Goal: Navigation & Orientation: Find specific page/section

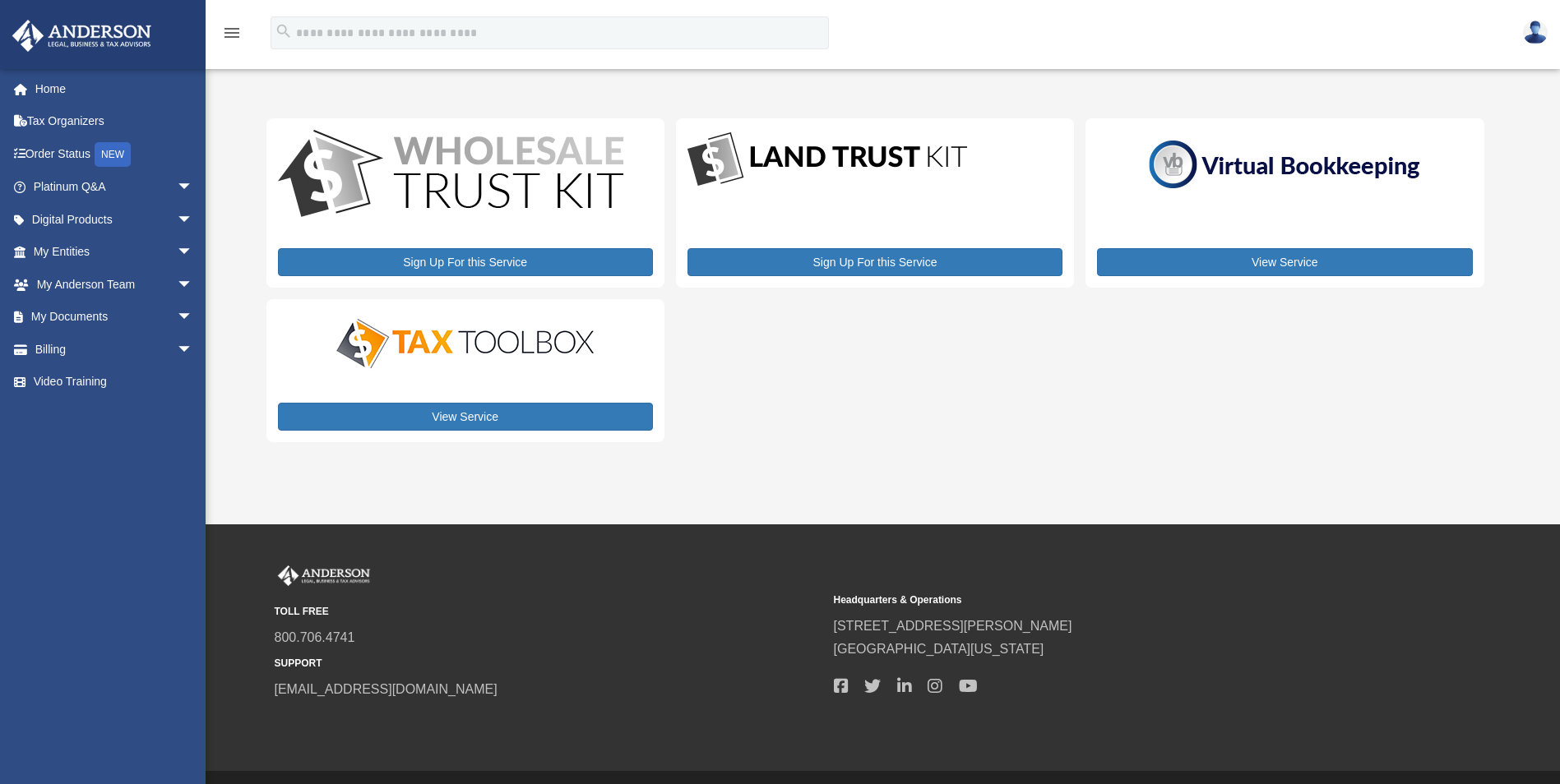
click at [1535, 26] on img at bounding box center [1535, 33] width 25 height 24
click at [1187, 24] on div "menu search Site Menu add [EMAIL_ADDRESS][DOMAIN_NAME] Reset Password Logout" at bounding box center [780, 41] width 1535 height 56
click at [177, 348] on span "arrow_drop_down" at bounding box center [193, 349] width 33 height 34
click at [177, 186] on span "arrow_drop_down" at bounding box center [193, 187] width 33 height 34
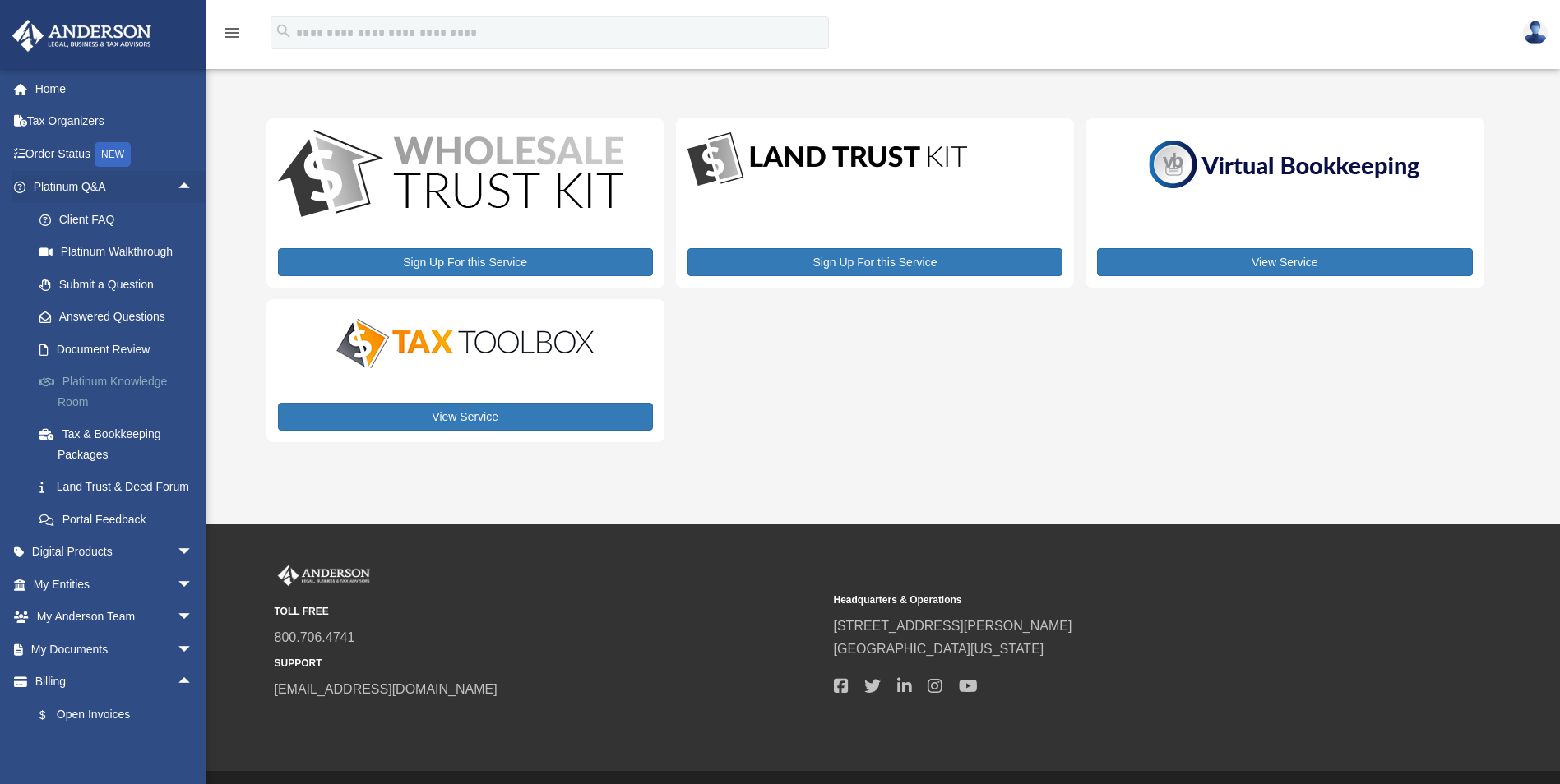
click at [123, 381] on link "Platinum Knowledge Room" at bounding box center [120, 392] width 195 height 53
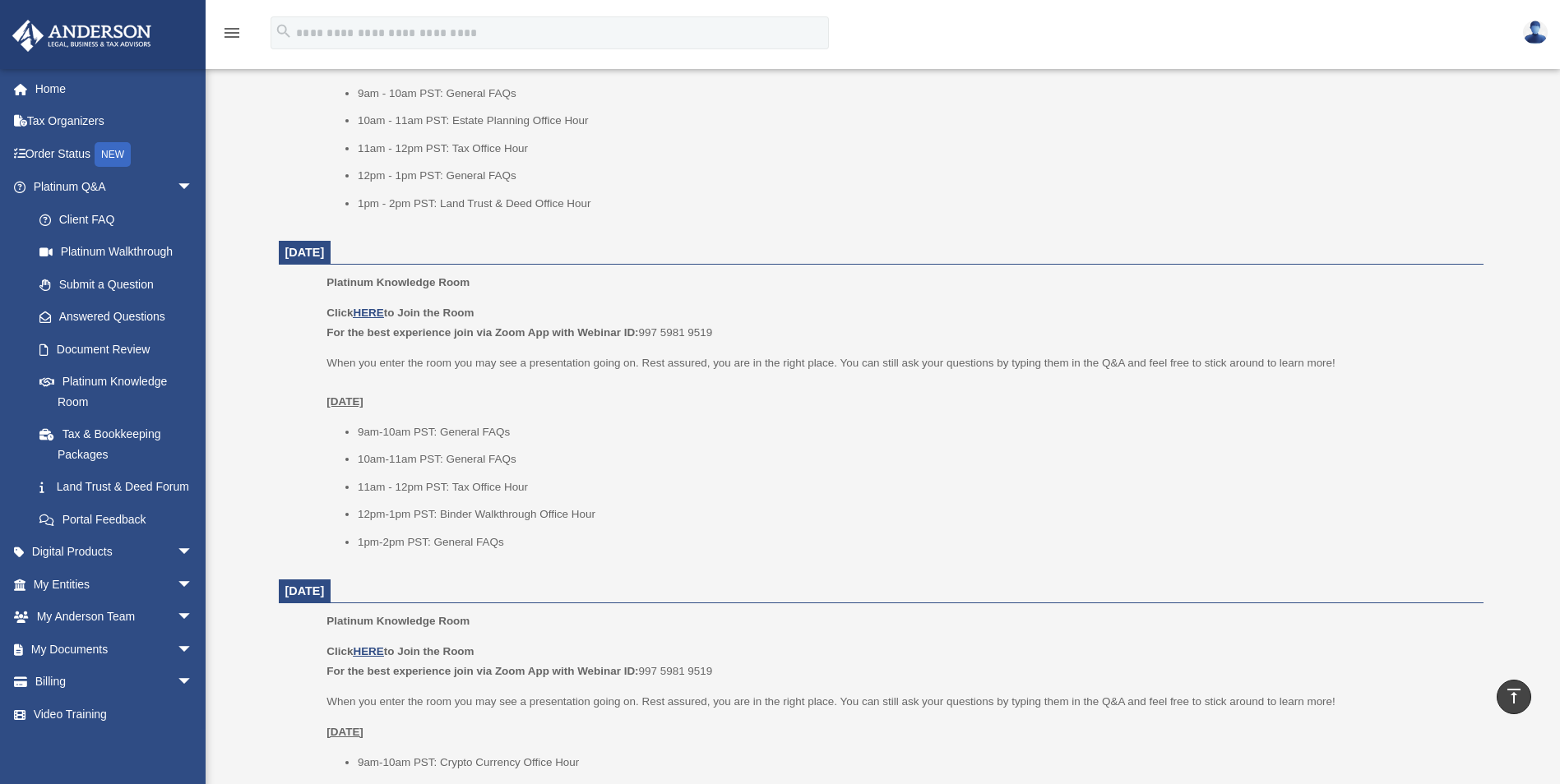
scroll to position [822, 0]
